Goal: Browse casually

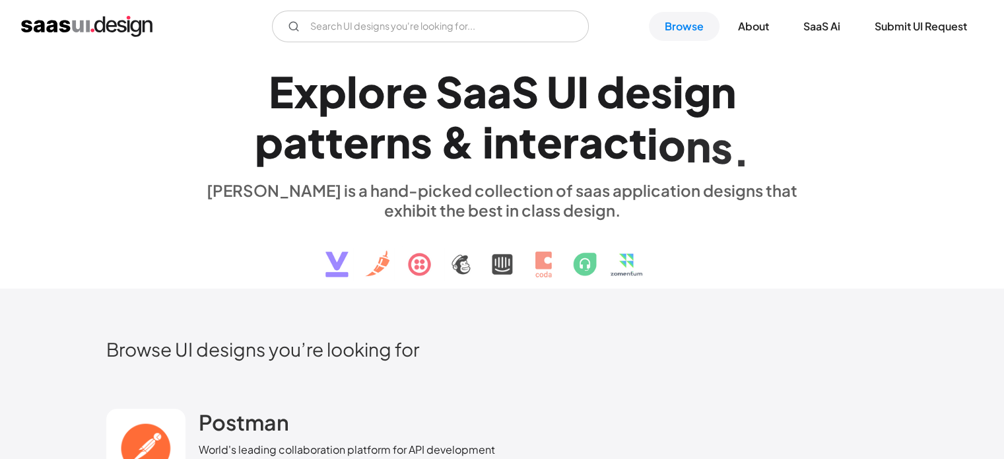
click at [106, 23] on img "home" at bounding box center [86, 26] width 131 height 21
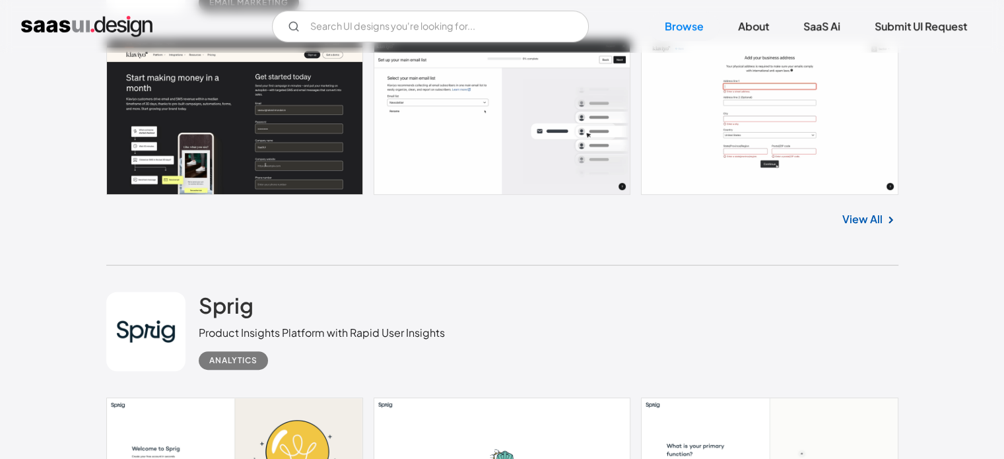
scroll to position [396, 0]
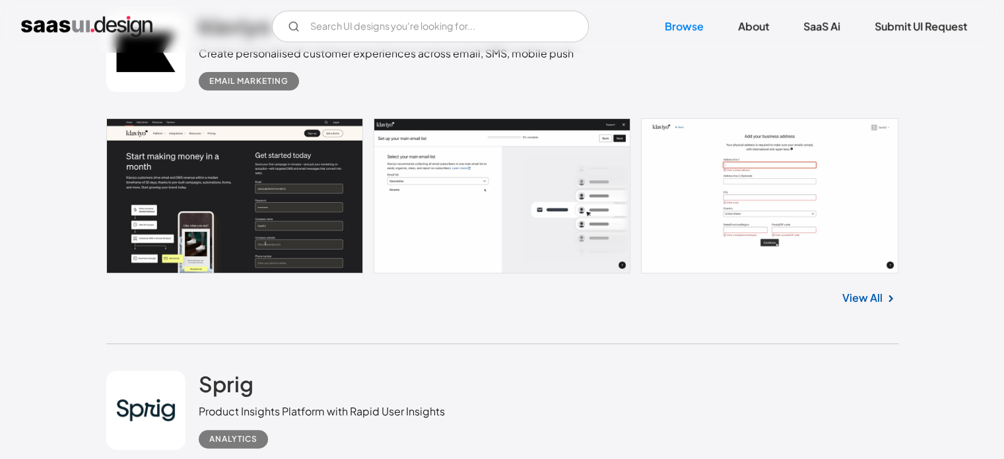
click at [216, 192] on link at bounding box center [502, 195] width 792 height 155
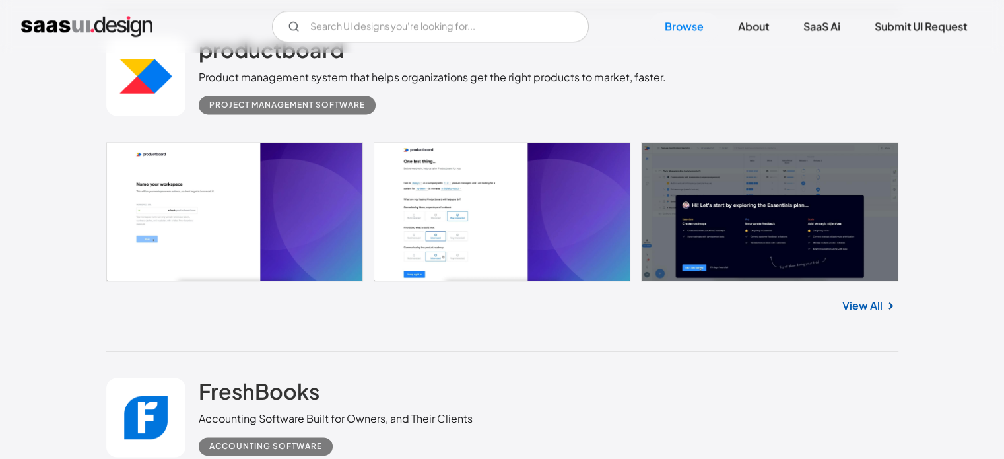
scroll to position [1782, 0]
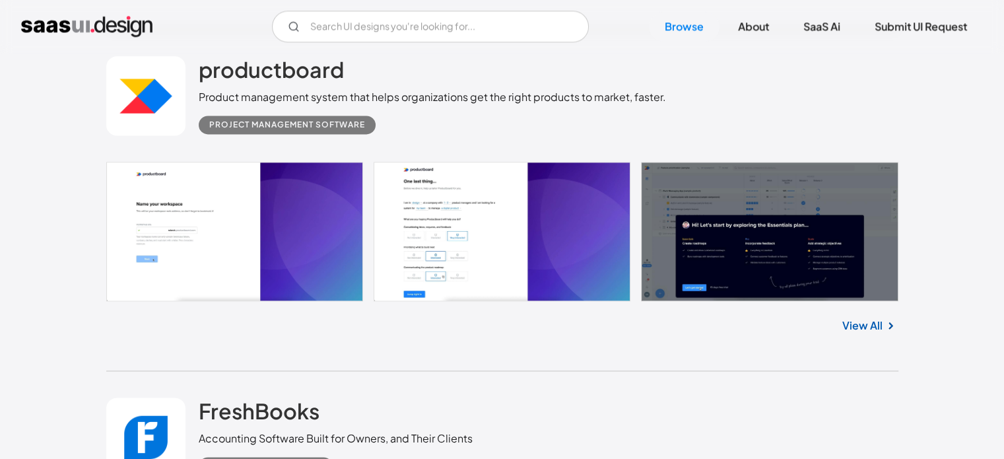
click at [168, 229] on link at bounding box center [502, 231] width 792 height 139
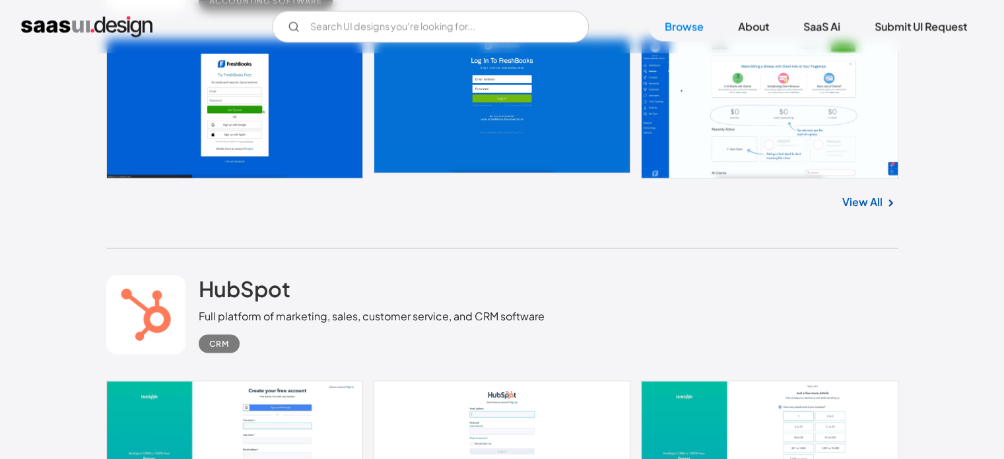
scroll to position [2244, 0]
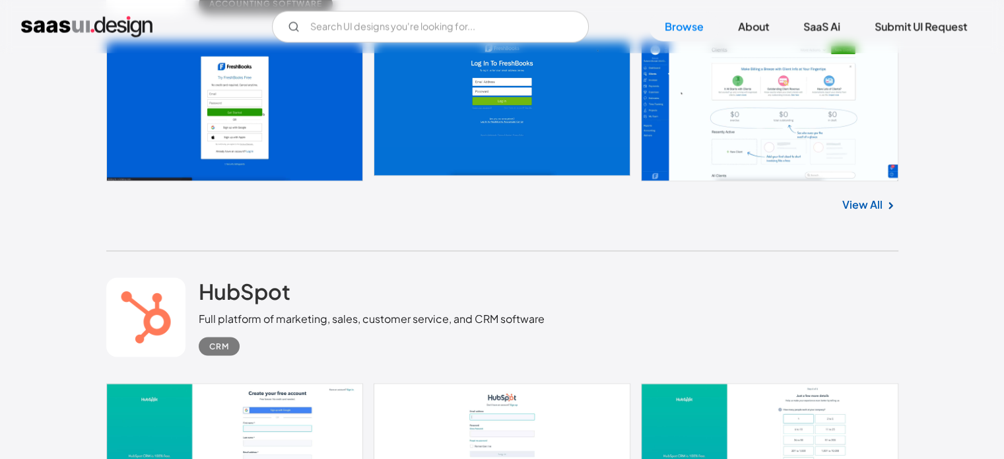
click at [790, 164] on link at bounding box center [502, 110] width 792 height 139
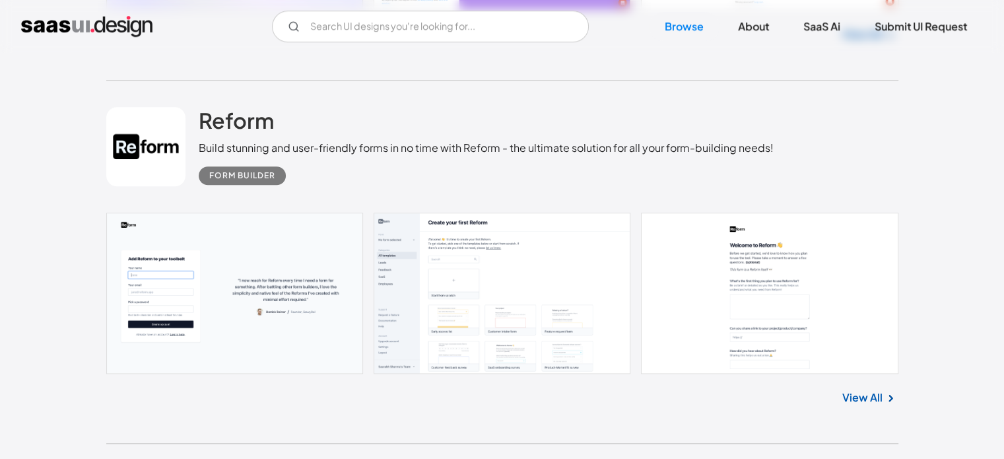
scroll to position [6666, 0]
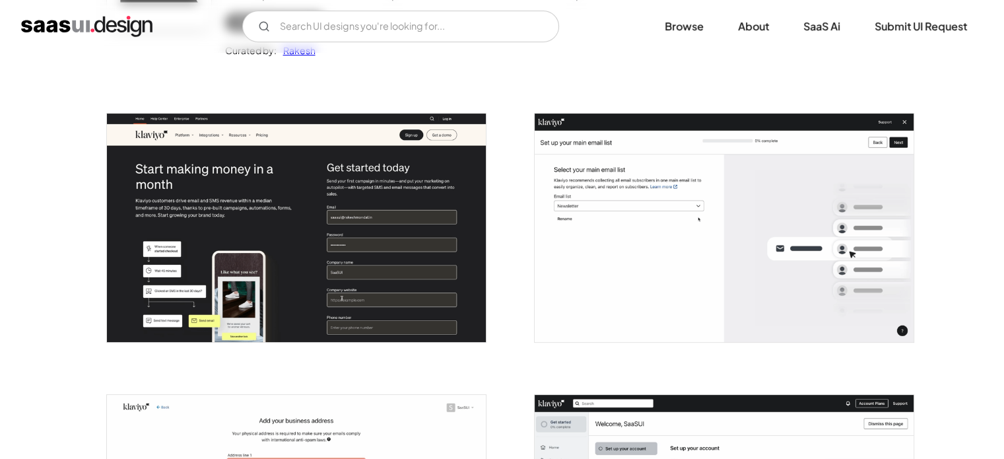
scroll to position [264, 0]
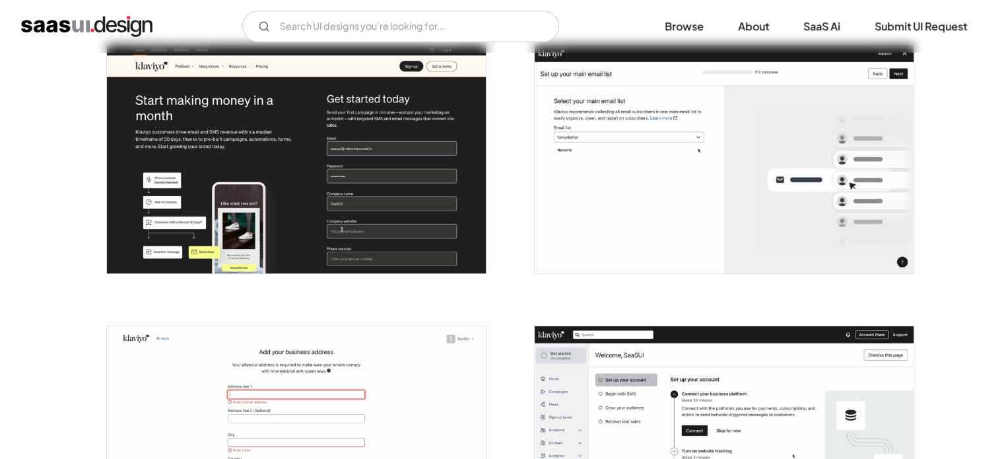
click at [325, 158] on img "open lightbox" at bounding box center [296, 159] width 379 height 228
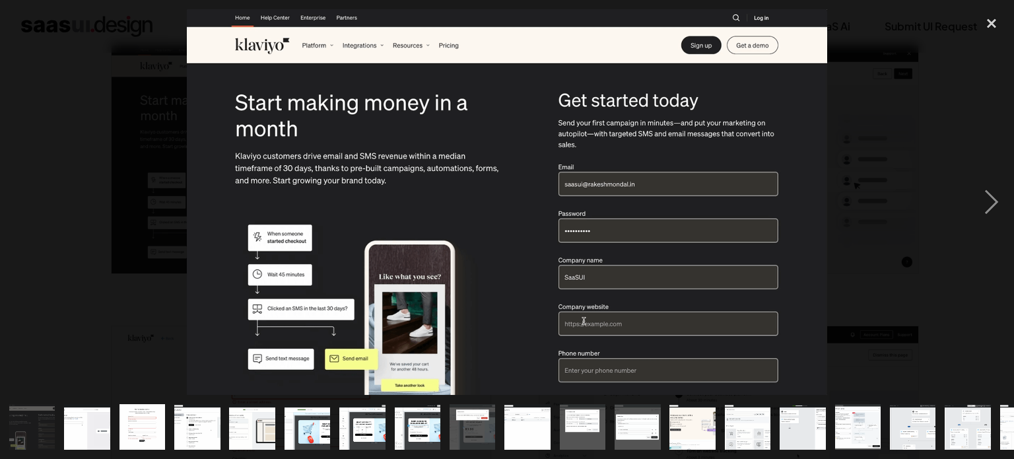
click at [545, 156] on img at bounding box center [507, 201] width 641 height 385
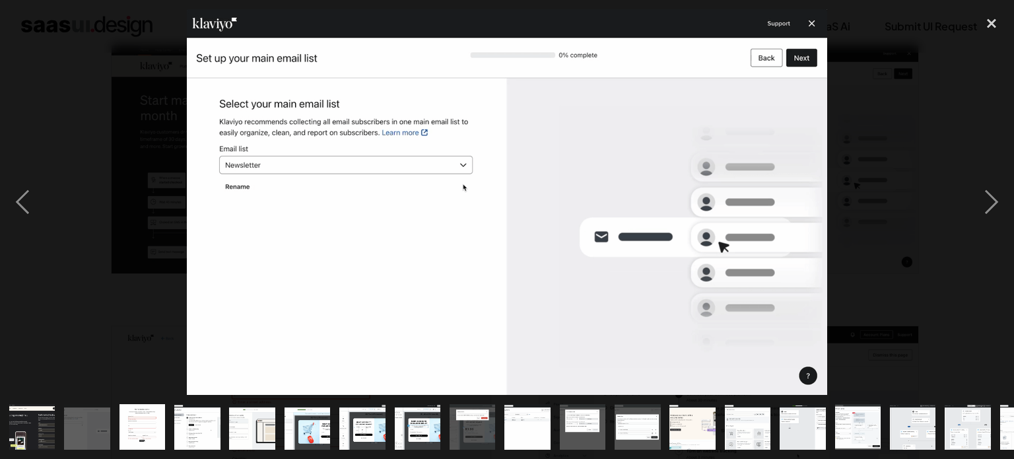
click at [693, 169] on img at bounding box center [507, 201] width 641 height 385
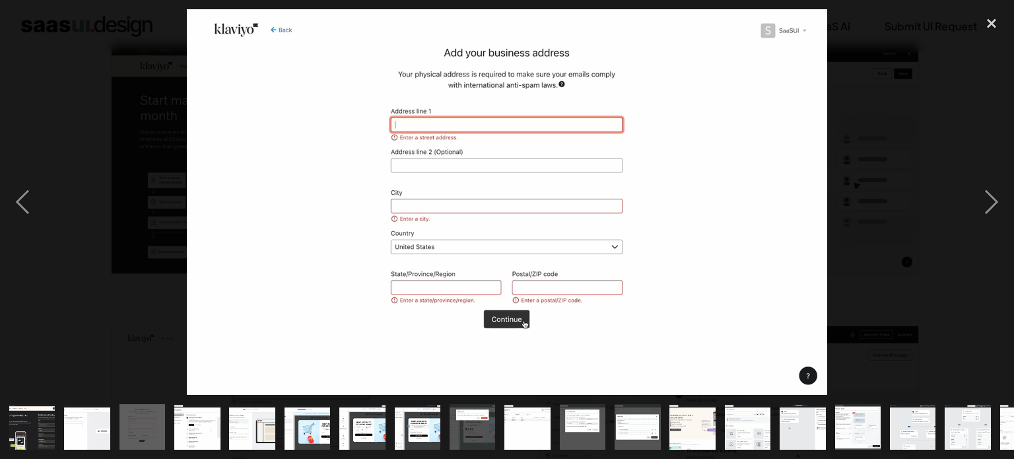
click at [693, 169] on img at bounding box center [507, 201] width 641 height 385
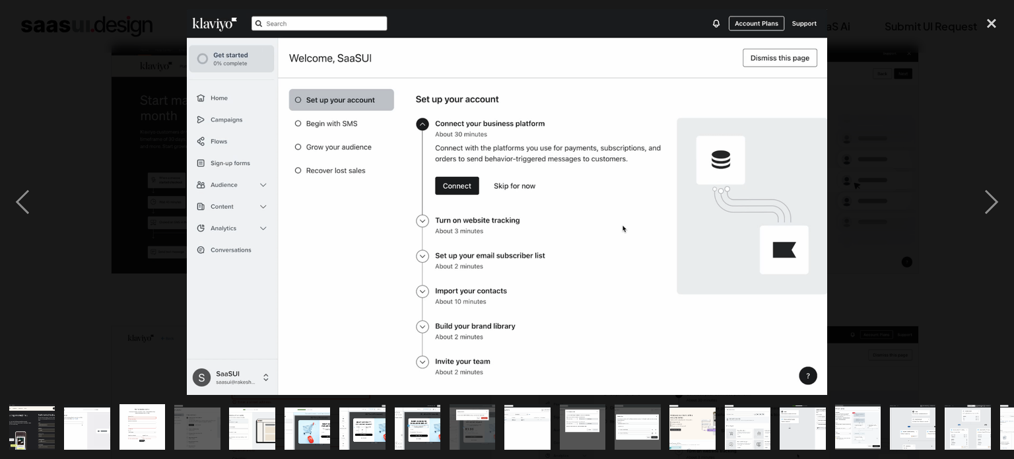
click at [693, 169] on img at bounding box center [507, 201] width 641 height 385
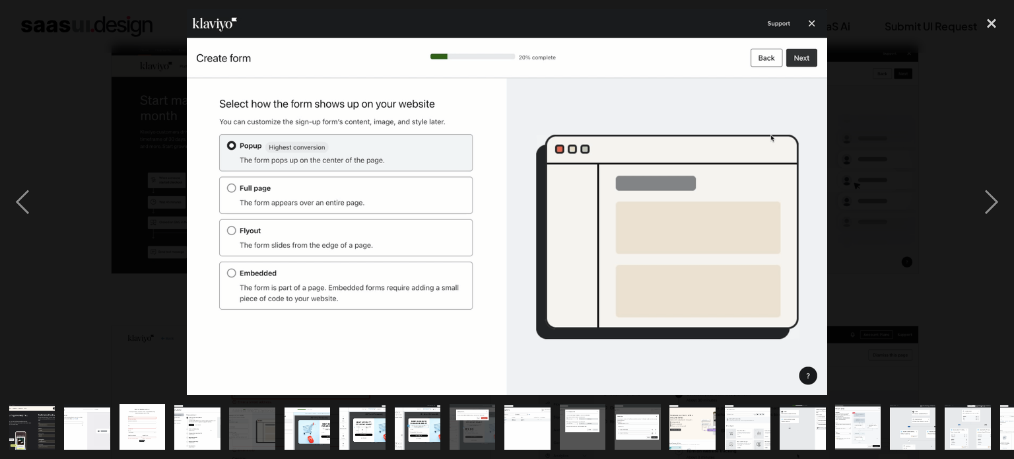
click at [693, 169] on img at bounding box center [507, 201] width 641 height 385
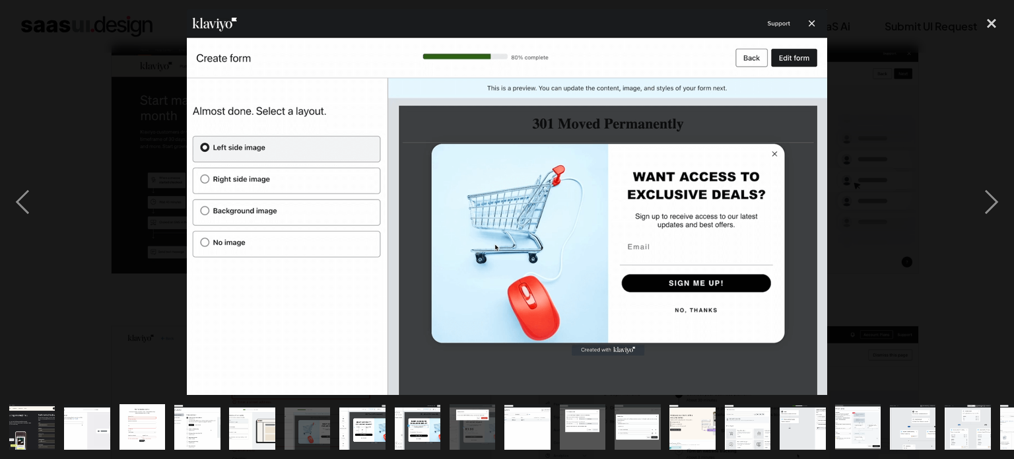
click at [693, 169] on img at bounding box center [507, 201] width 641 height 385
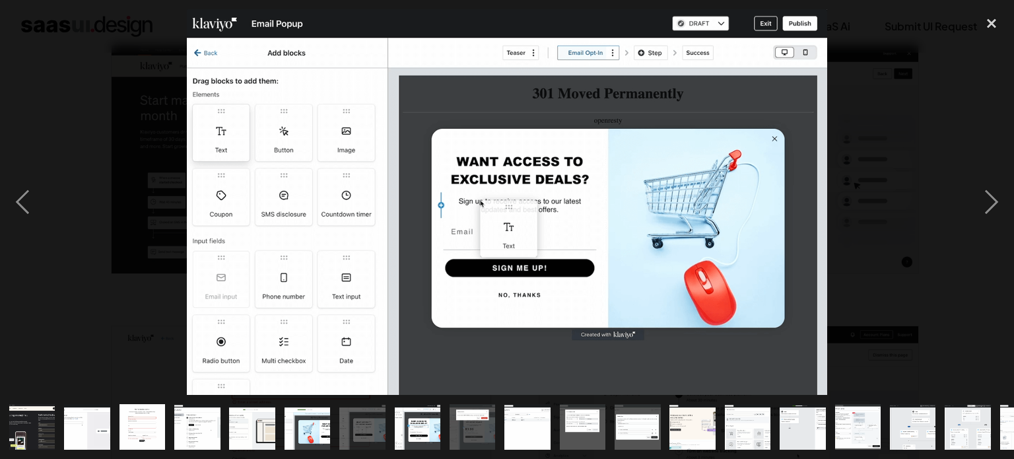
click at [693, 169] on img at bounding box center [507, 201] width 641 height 385
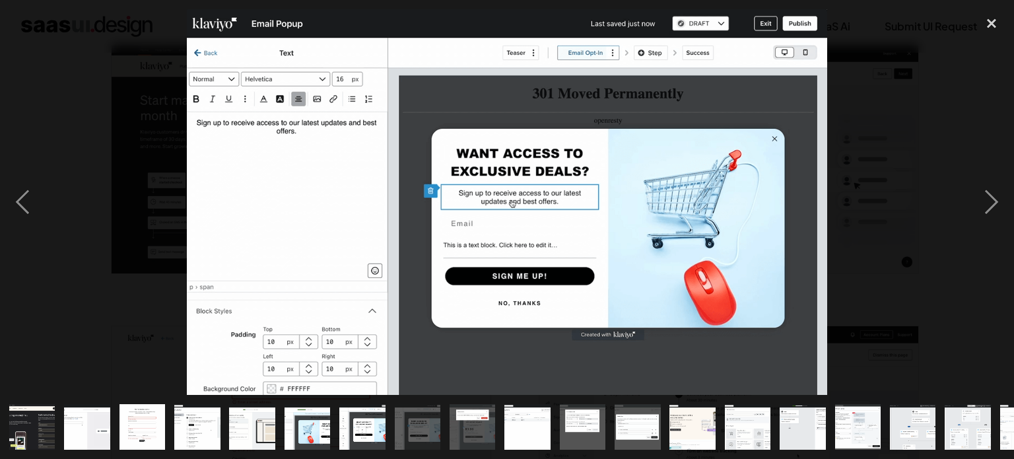
click at [693, 169] on img at bounding box center [507, 201] width 641 height 385
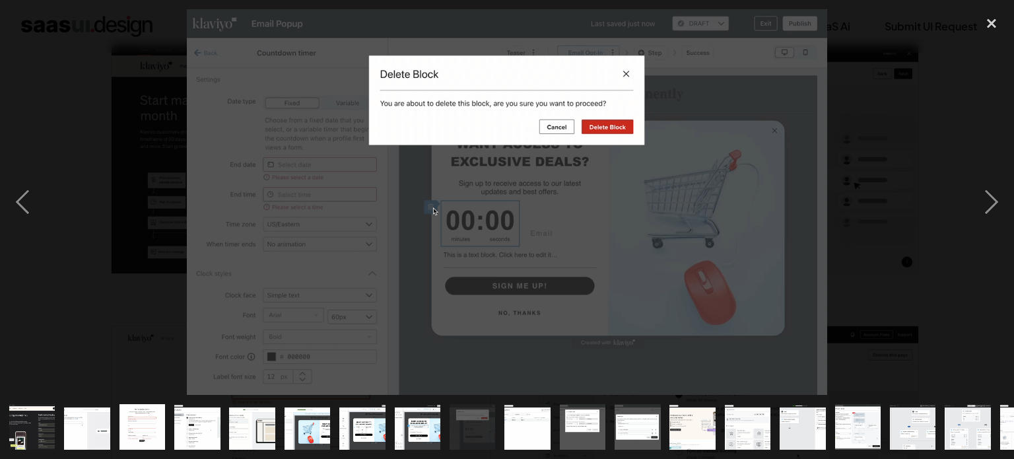
click at [693, 169] on img at bounding box center [507, 201] width 641 height 385
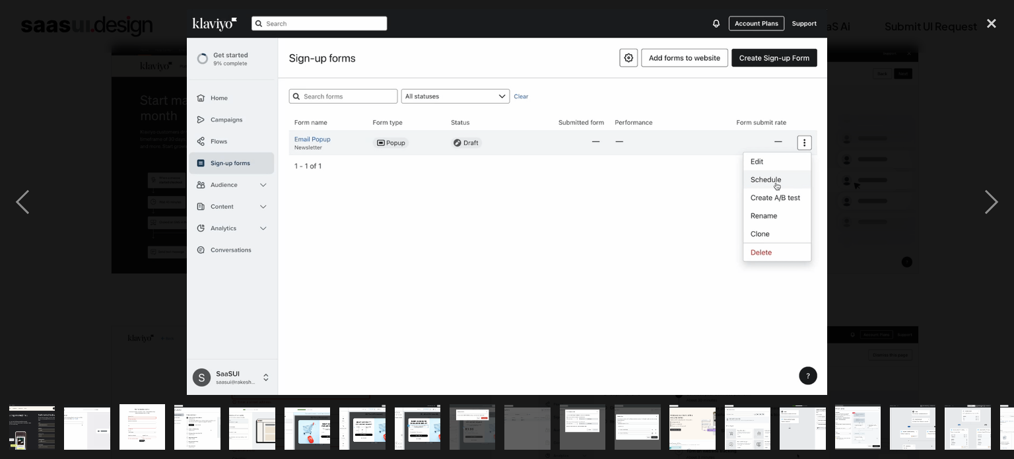
click at [693, 169] on img at bounding box center [507, 201] width 641 height 385
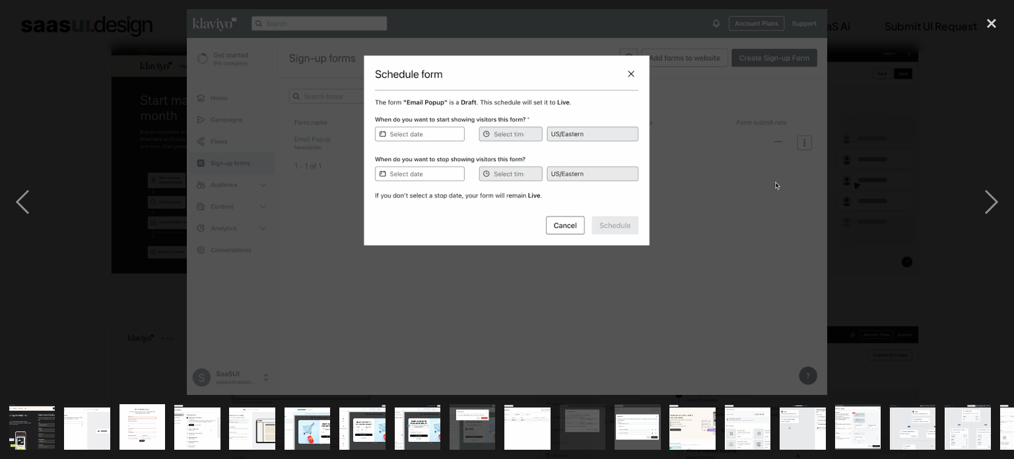
click at [693, 169] on img at bounding box center [507, 201] width 641 height 385
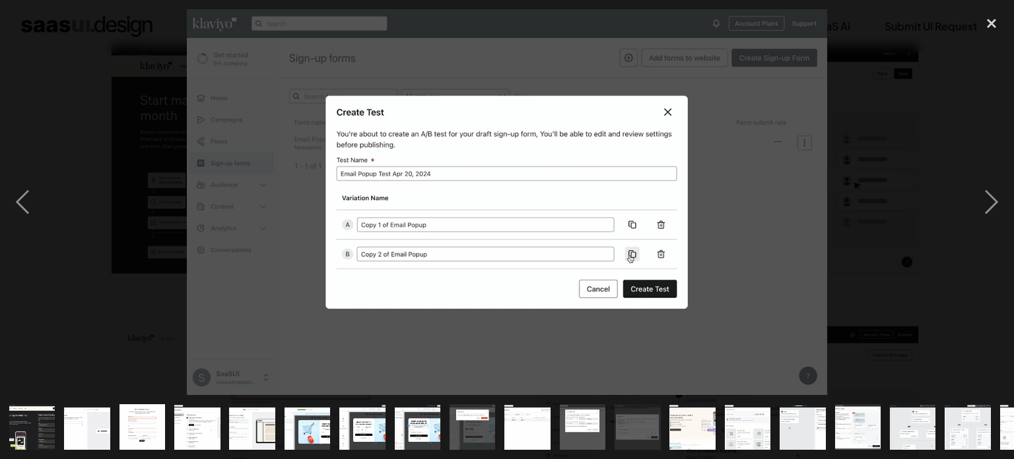
click at [693, 169] on img at bounding box center [507, 201] width 641 height 385
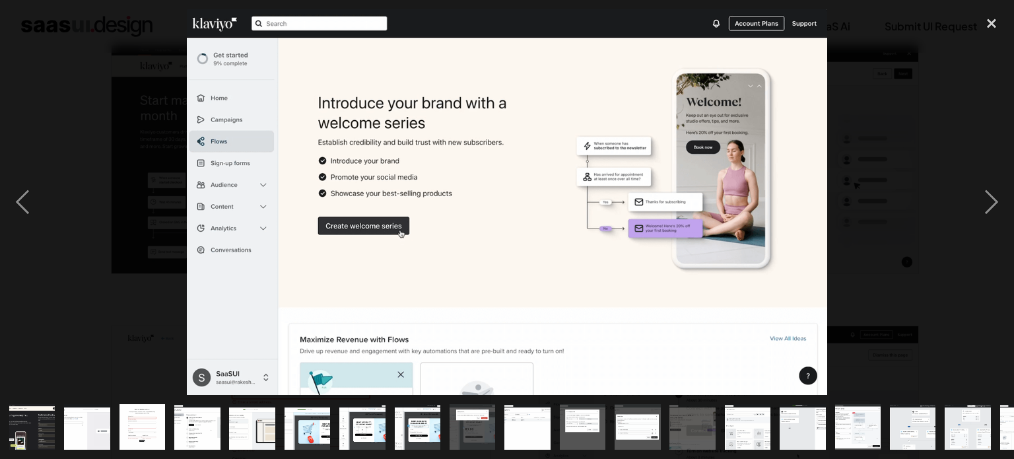
click at [693, 169] on img at bounding box center [507, 201] width 641 height 385
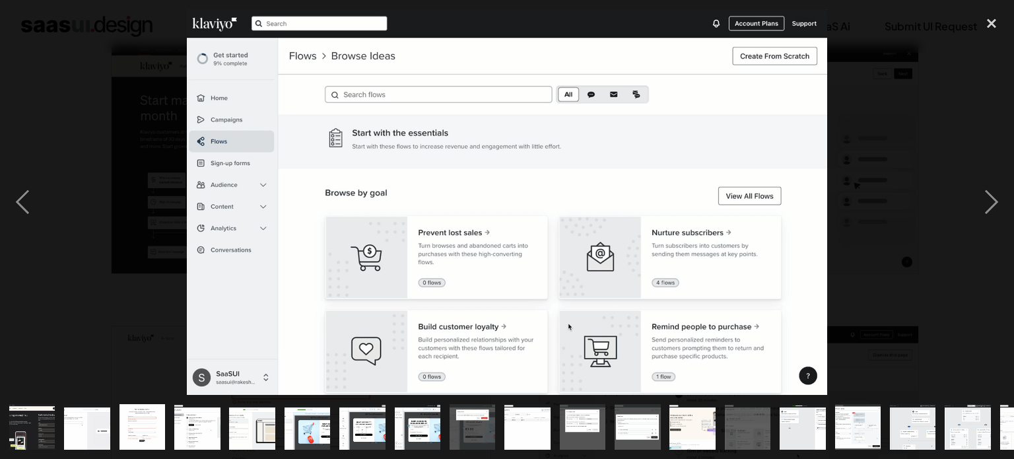
click at [693, 169] on img at bounding box center [507, 201] width 641 height 385
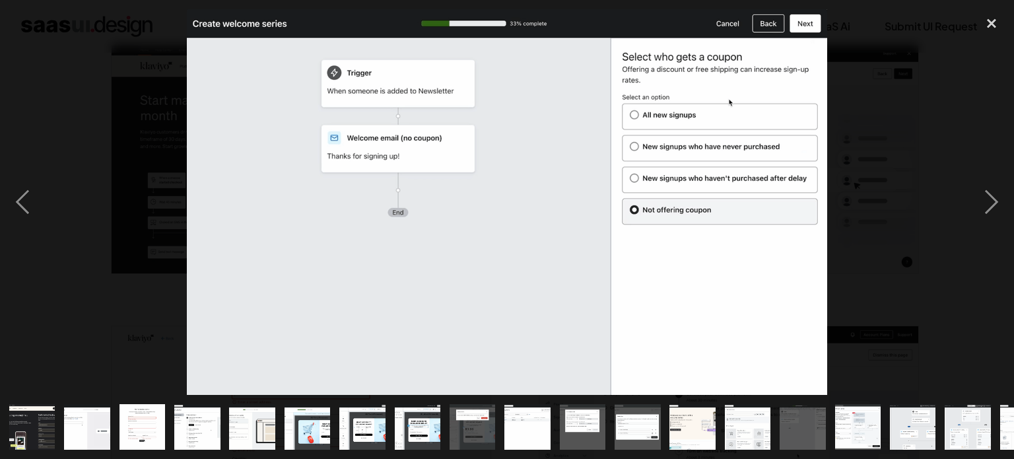
click at [693, 169] on img at bounding box center [507, 201] width 641 height 385
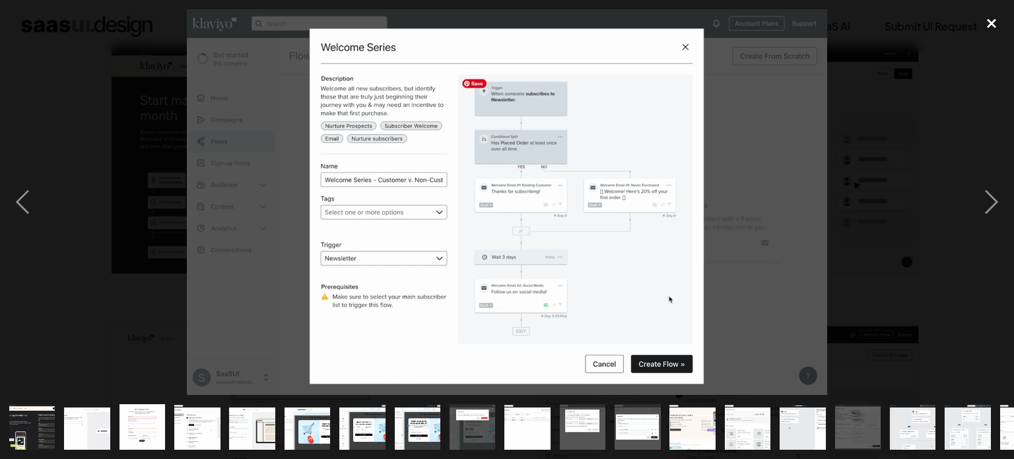
click at [987, 20] on div "close lightbox" at bounding box center [991, 23] width 45 height 29
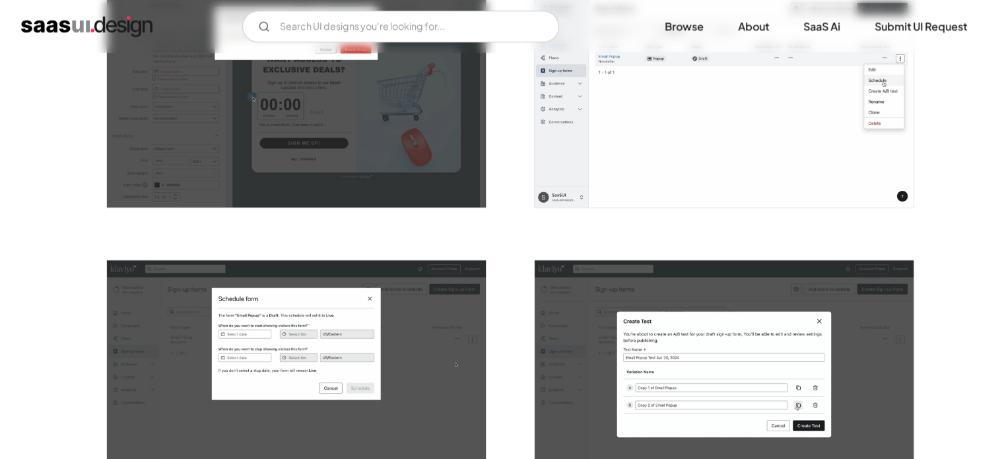
scroll to position [1914, 0]
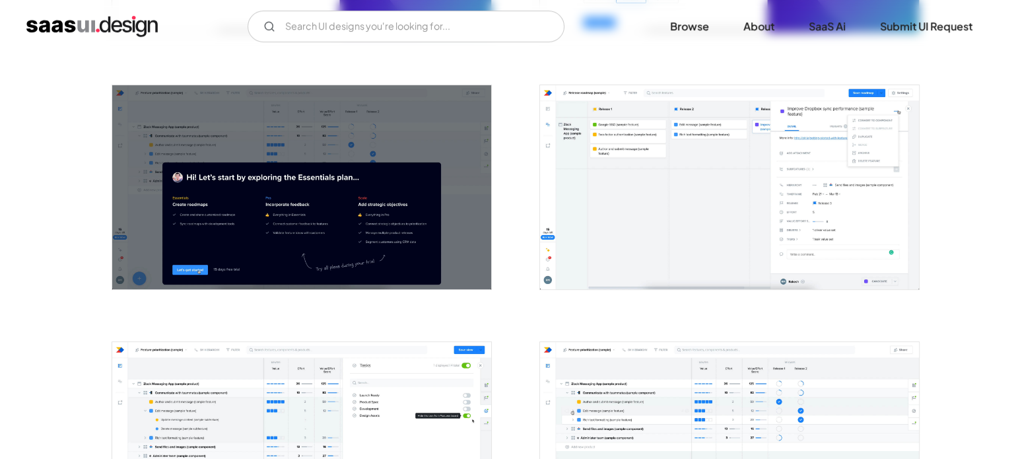
scroll to position [462, 0]
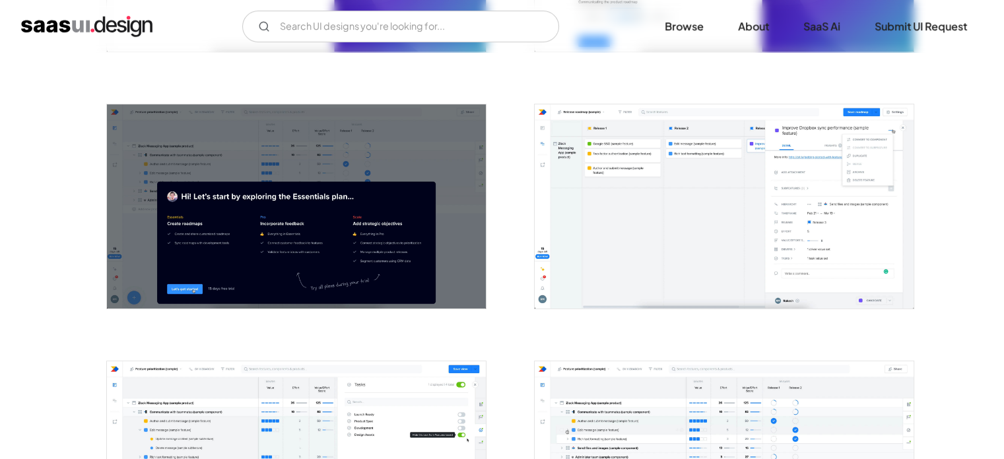
click at [388, 226] on img "open lightbox" at bounding box center [296, 206] width 379 height 204
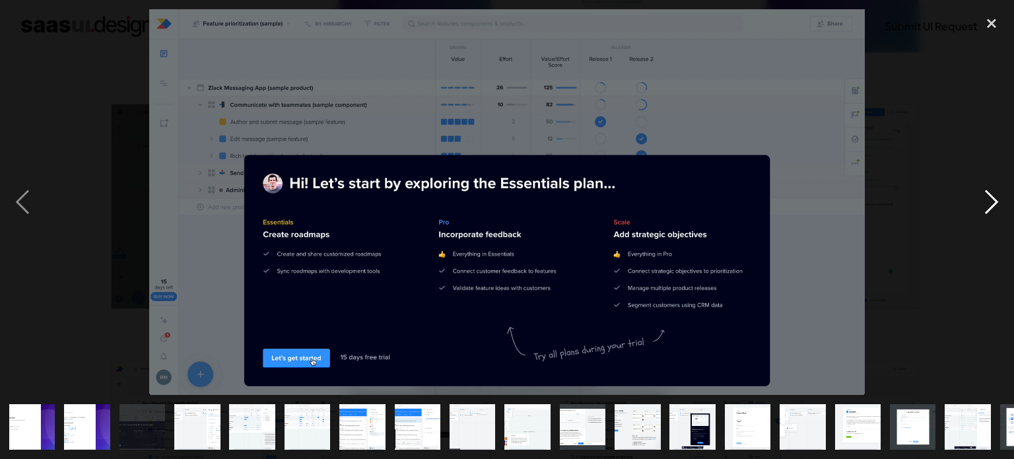
click at [991, 205] on div "next image" at bounding box center [991, 201] width 45 height 385
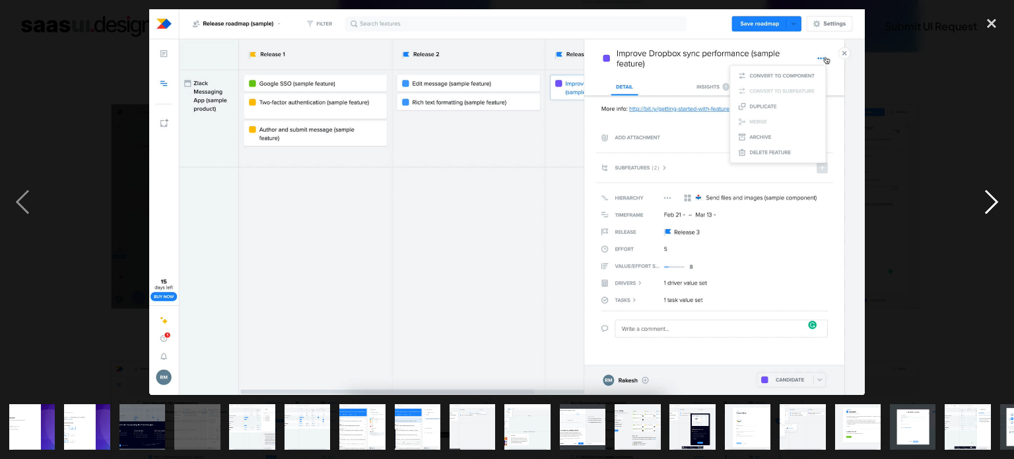
click at [991, 205] on div "next image" at bounding box center [991, 201] width 45 height 385
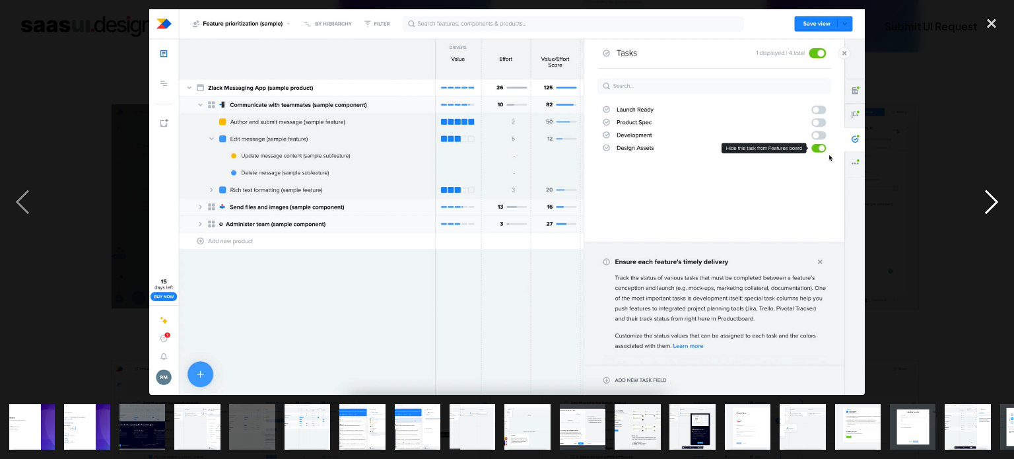
click at [991, 205] on div "next image" at bounding box center [991, 201] width 45 height 385
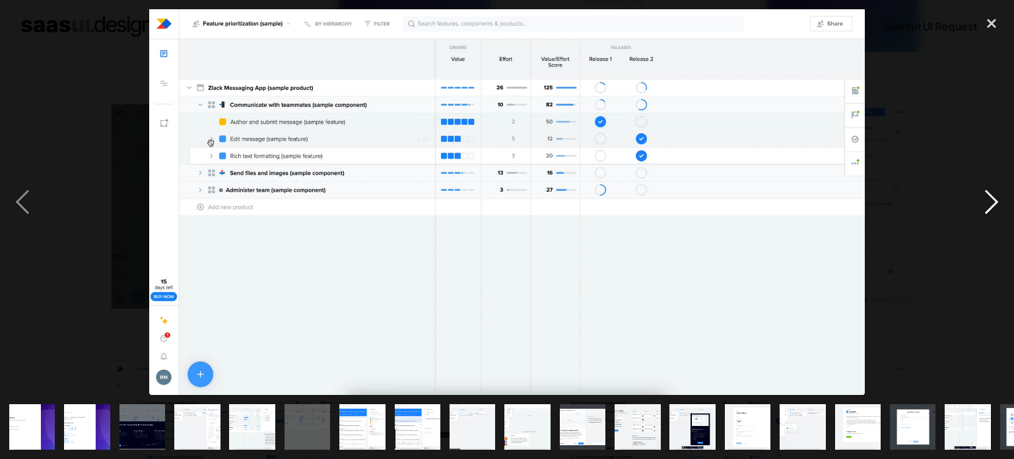
click at [991, 205] on div "next image" at bounding box center [991, 201] width 45 height 385
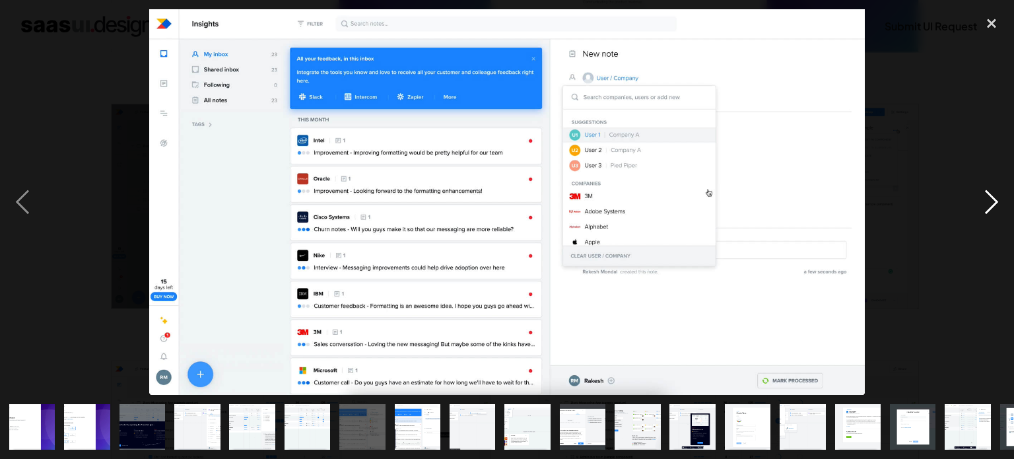
click at [991, 205] on div "next image" at bounding box center [991, 201] width 45 height 385
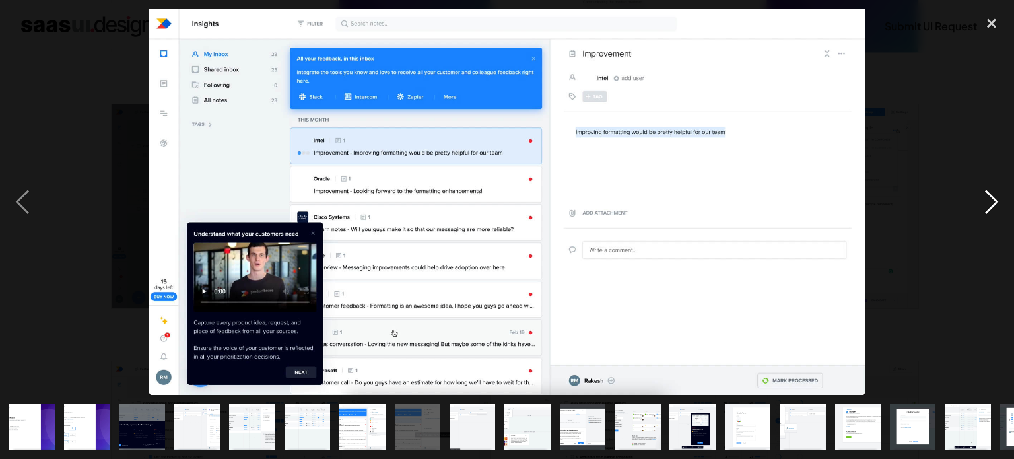
click at [991, 205] on div "next image" at bounding box center [991, 201] width 45 height 385
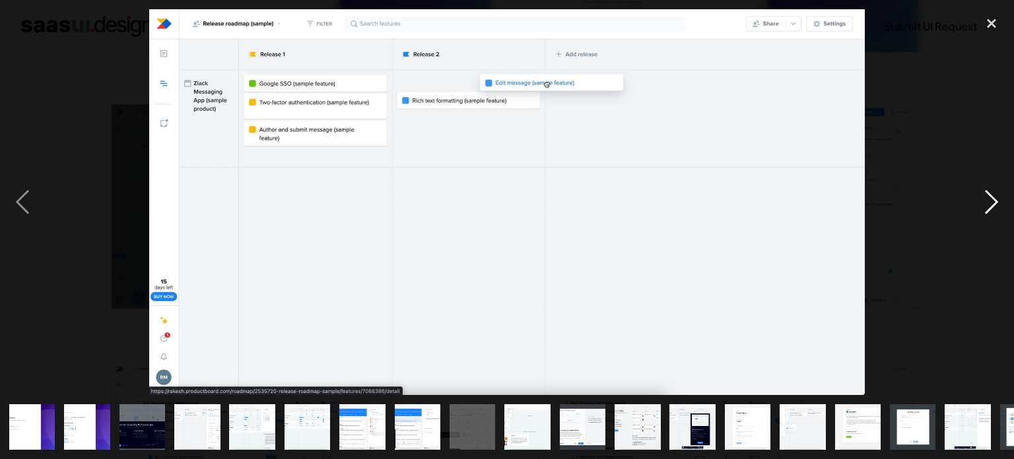
click at [991, 205] on div "next image" at bounding box center [991, 201] width 45 height 385
